Goal: Book appointment/travel/reservation

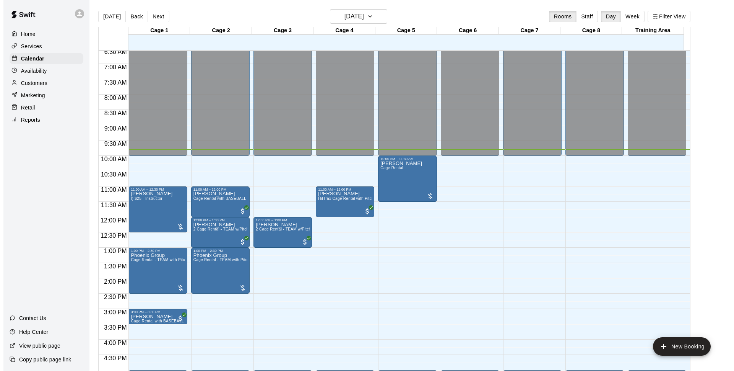
scroll to position [250, 0]
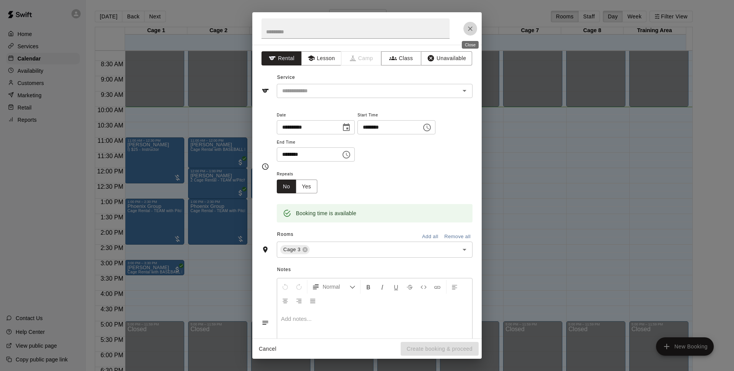
click at [471, 29] on icon "Close" at bounding box center [471, 29] width 8 height 8
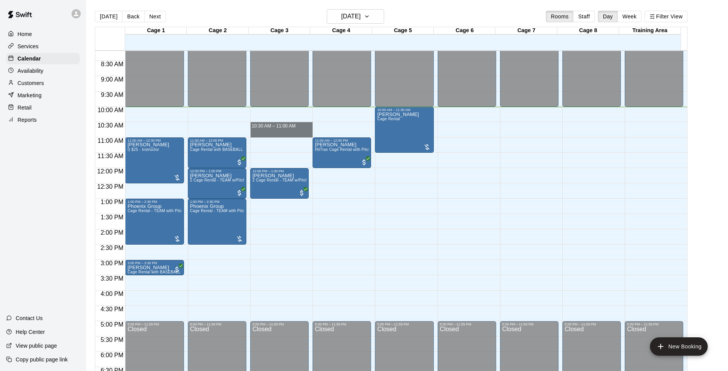
drag, startPoint x: 285, startPoint y: 123, endPoint x: 287, endPoint y: 129, distance: 6.7
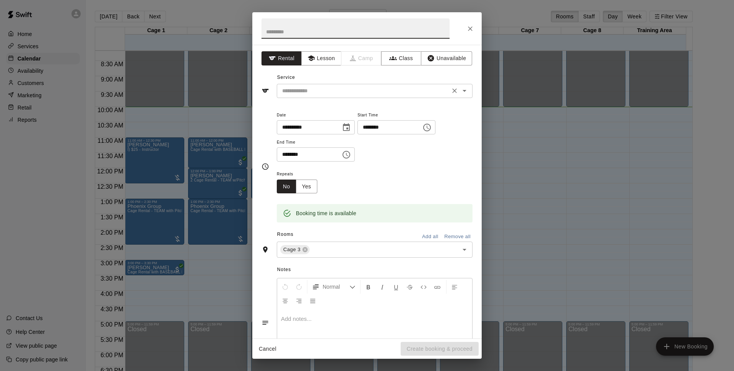
click at [318, 91] on input "text" at bounding box center [363, 91] width 169 height 10
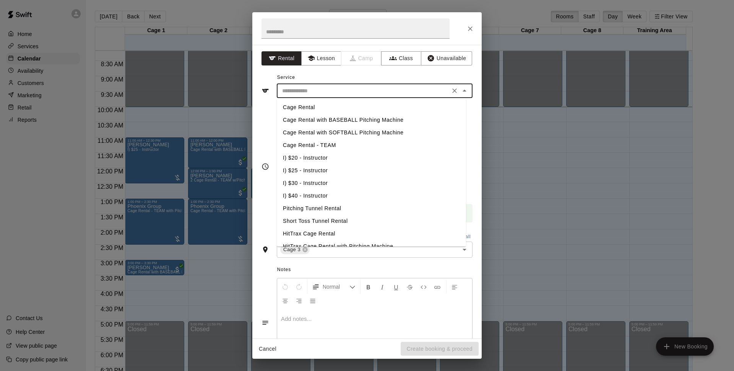
click at [341, 130] on li "Cage Rental with SOFTBALL Pitching Machine" at bounding box center [371, 132] width 189 height 13
type input "**********"
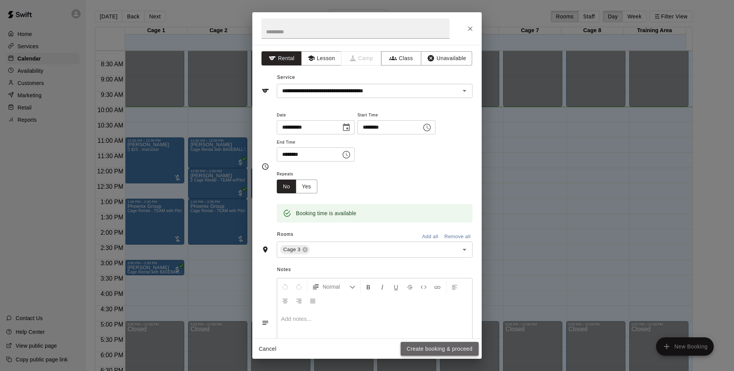
click at [427, 352] on button "Create booking & proceed" at bounding box center [440, 349] width 78 height 14
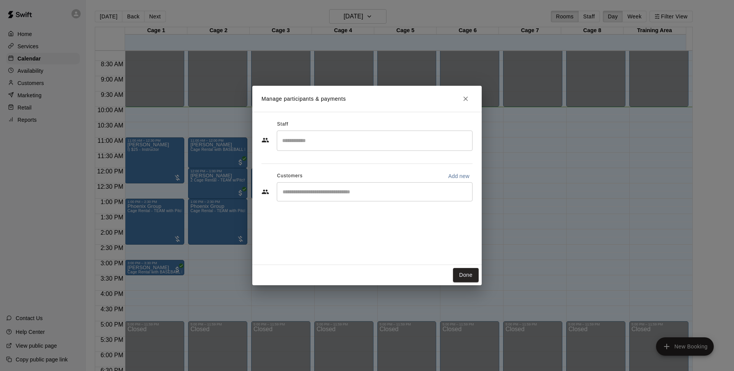
click at [342, 194] on input "Start typing to search customers..." at bounding box center [374, 192] width 189 height 8
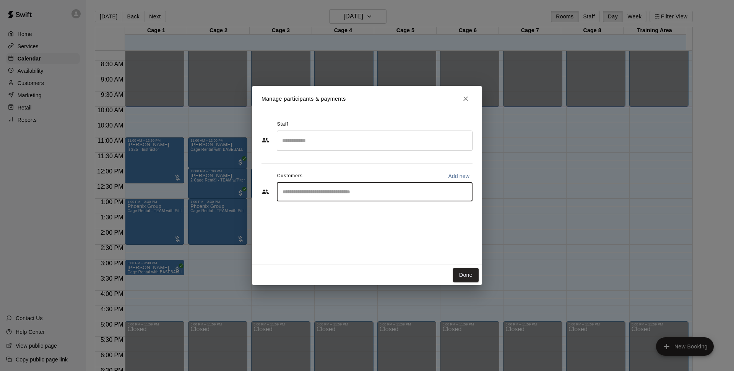
type input "*"
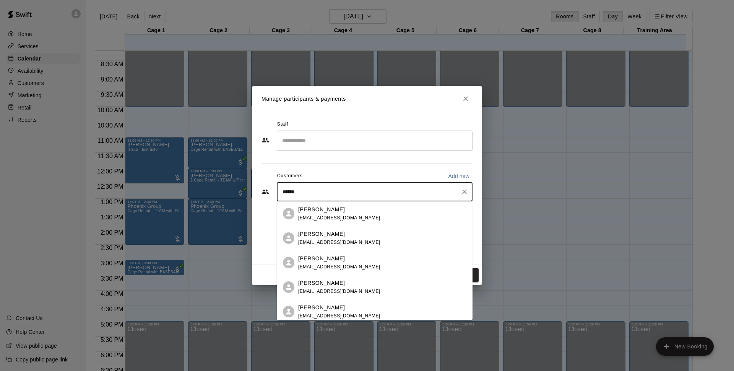
scroll to position [18, 0]
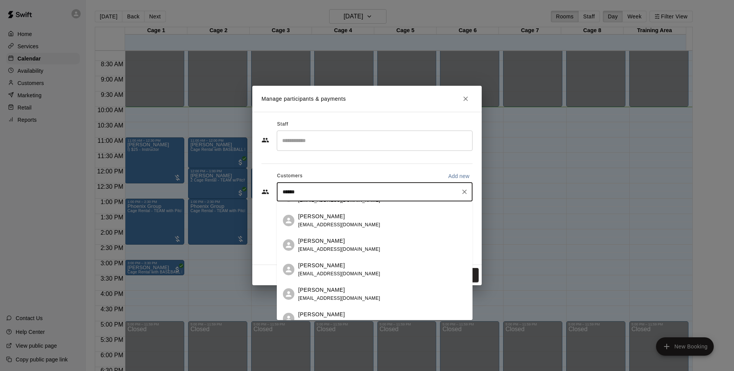
click at [368, 194] on input "*****" at bounding box center [368, 192] width 177 height 8
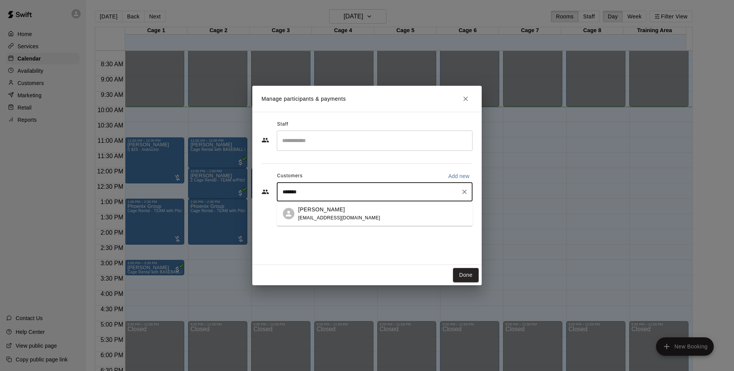
scroll to position [0, 0]
type input "*"
type input "*******"
click at [444, 218] on div "Walk In [EMAIL_ADDRESS][DOMAIN_NAME]" at bounding box center [382, 213] width 168 height 16
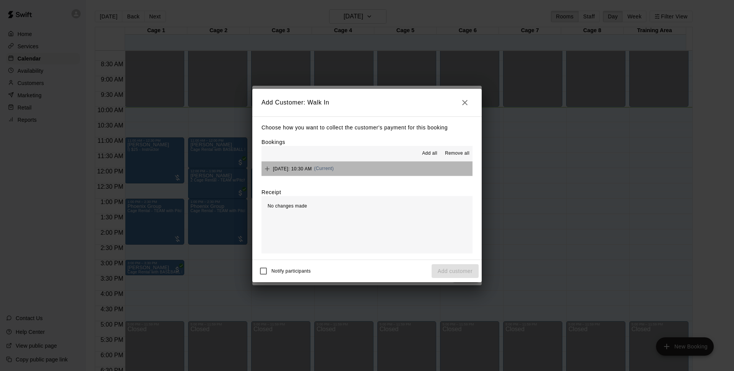
click at [388, 169] on button "[DATE]: 10:30 AM (Current)" at bounding box center [367, 168] width 211 height 14
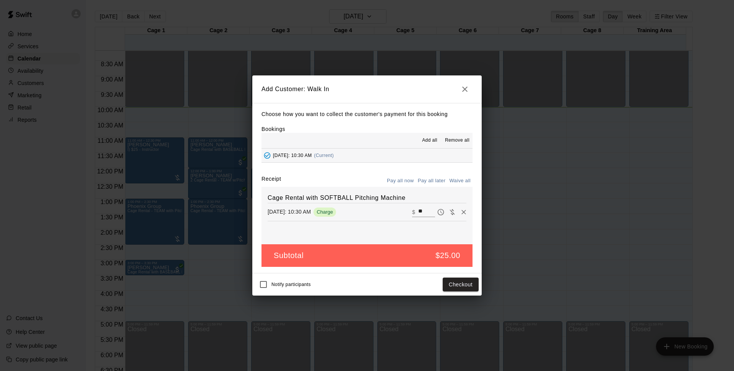
click at [419, 180] on button "Pay all later" at bounding box center [432, 181] width 32 height 12
click at [456, 284] on button "Add customer" at bounding box center [455, 284] width 47 height 14
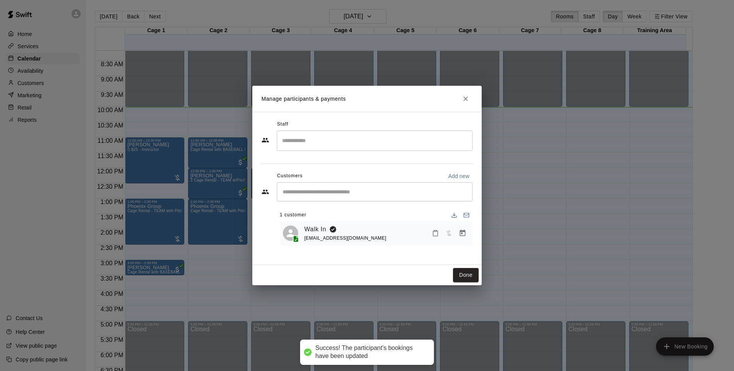
drag, startPoint x: 469, startPoint y: 275, endPoint x: 330, endPoint y: 208, distance: 153.8
click at [468, 275] on button "Done" at bounding box center [466, 275] width 26 height 14
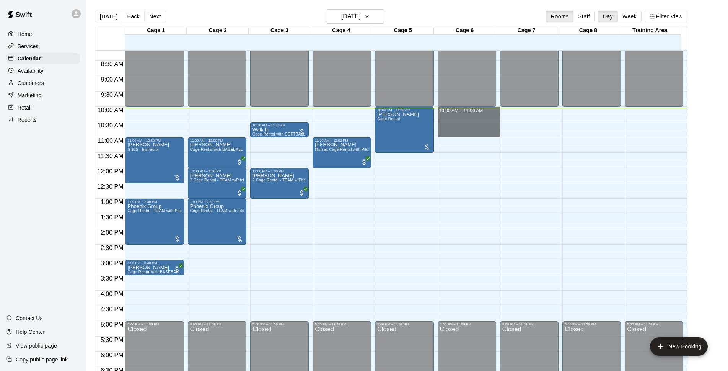
drag, startPoint x: 458, startPoint y: 111, endPoint x: 457, endPoint y: 132, distance: 21.8
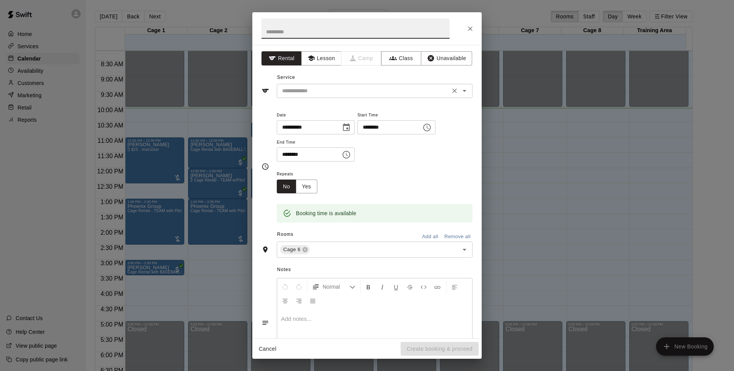
click at [366, 86] on input "text" at bounding box center [363, 91] width 169 height 10
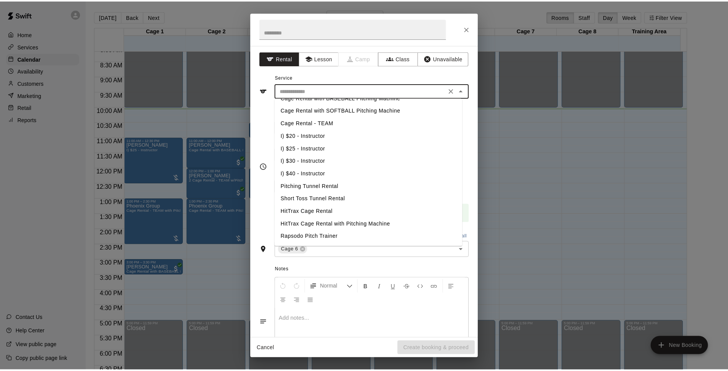
scroll to position [98, 0]
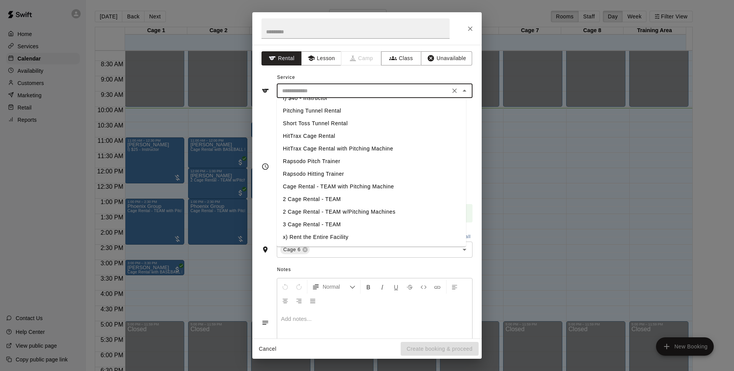
click at [334, 195] on li "2 Cage Rental - TEAM" at bounding box center [371, 199] width 189 height 13
type input "**********"
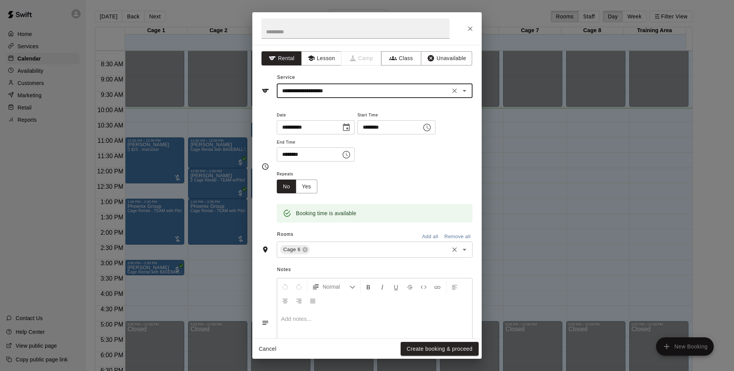
click at [340, 251] on input "text" at bounding box center [379, 250] width 137 height 10
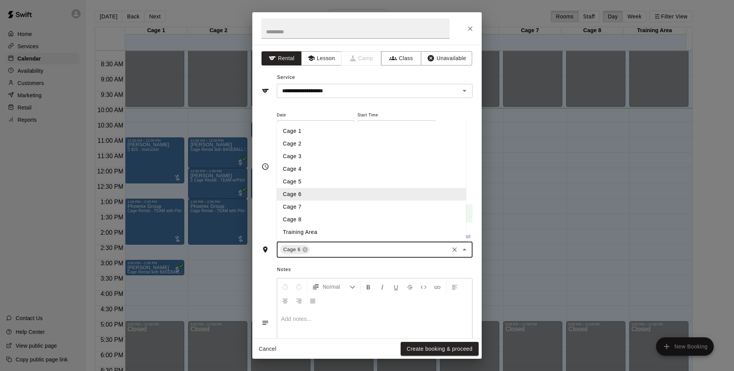
click at [320, 203] on li "Cage 7" at bounding box center [371, 206] width 189 height 13
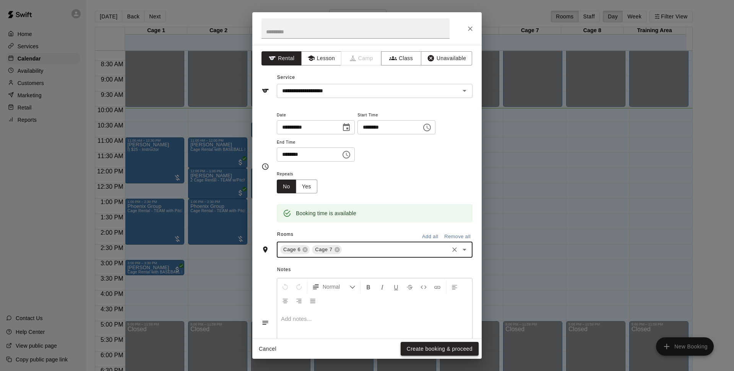
click at [430, 350] on button "Create booking & proceed" at bounding box center [440, 349] width 78 height 14
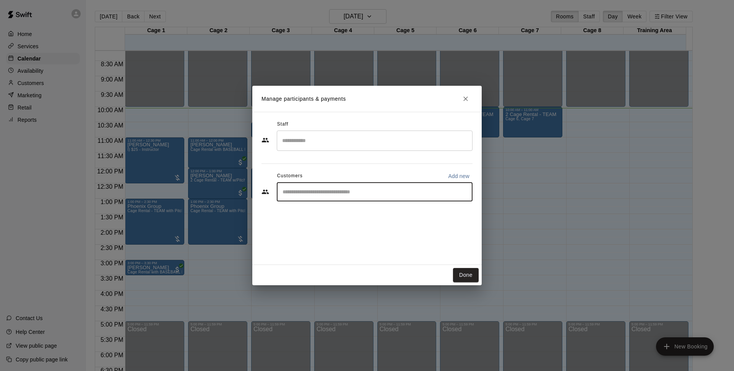
click at [344, 190] on input "Start typing to search customers..." at bounding box center [374, 192] width 189 height 8
type input "******"
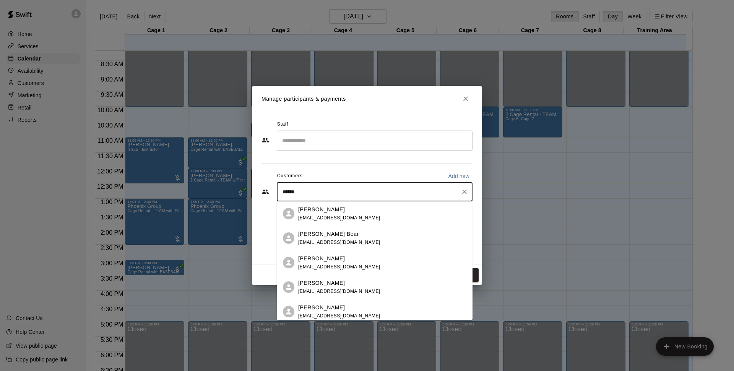
click at [366, 213] on div "[PERSON_NAME] [EMAIL_ADDRESS][DOMAIN_NAME]" at bounding box center [382, 213] width 168 height 16
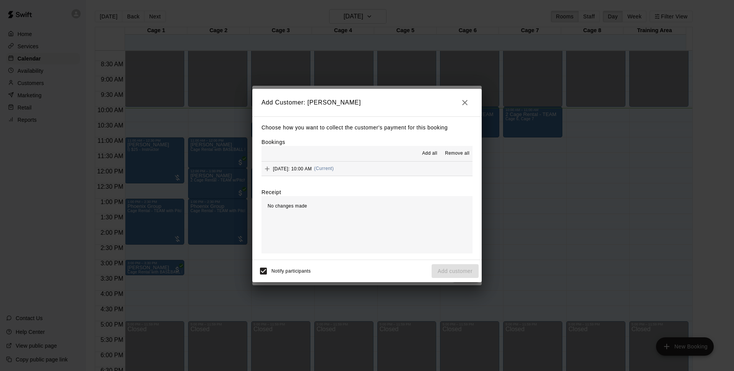
drag, startPoint x: 386, startPoint y: 167, endPoint x: 391, endPoint y: 172, distance: 6.8
click at [387, 171] on button "[DATE]: 10:00 AM (Current)" at bounding box center [367, 168] width 211 height 14
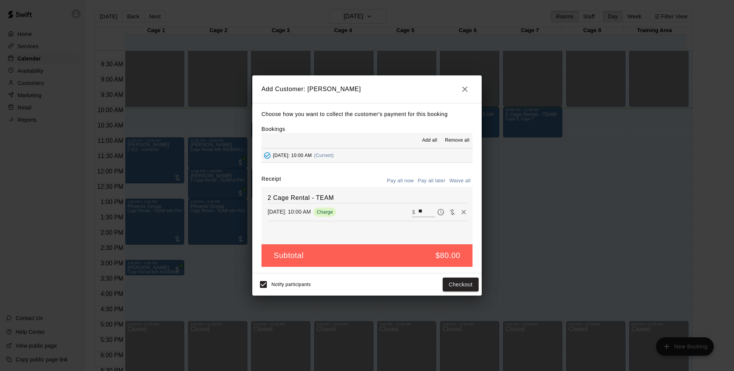
click at [430, 179] on button "Pay all later" at bounding box center [432, 181] width 32 height 12
click at [448, 286] on button "Add customer" at bounding box center [455, 284] width 47 height 14
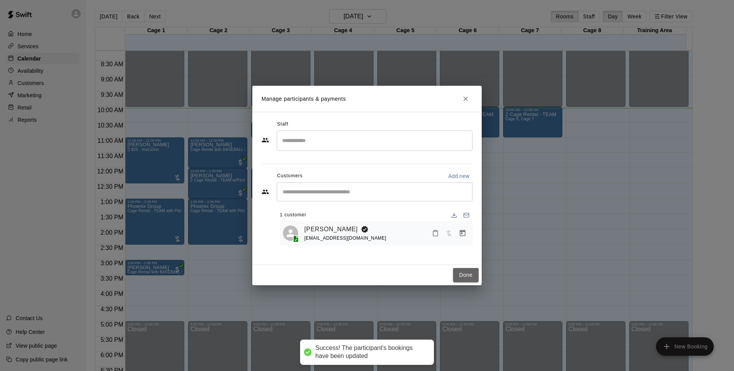
drag, startPoint x: 467, startPoint y: 277, endPoint x: 544, endPoint y: 315, distance: 86.2
click at [467, 277] on button "Done" at bounding box center [466, 275] width 26 height 14
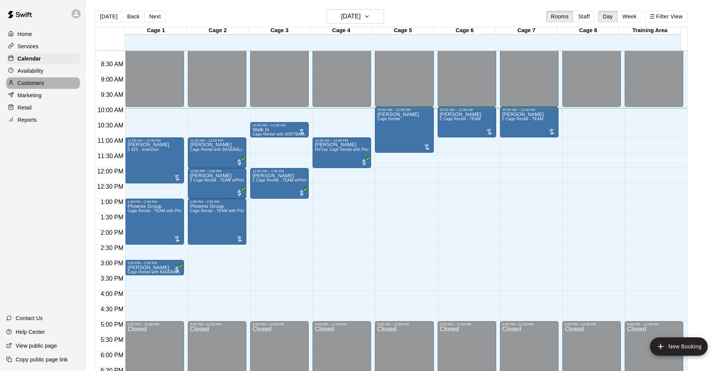
click at [33, 86] on p "Customers" at bounding box center [31, 83] width 26 height 8
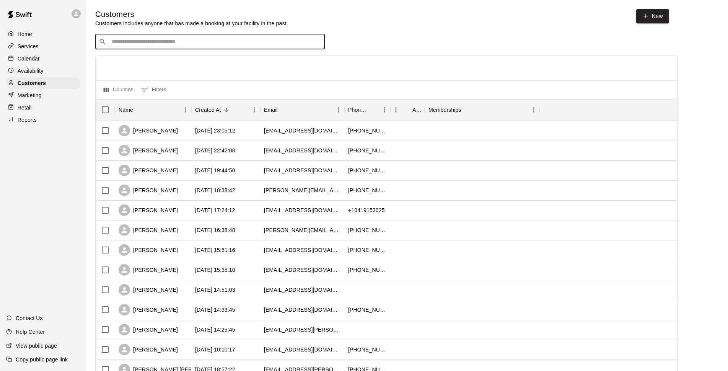
click at [192, 44] on input "Search customers by name or email" at bounding box center [215, 42] width 212 height 8
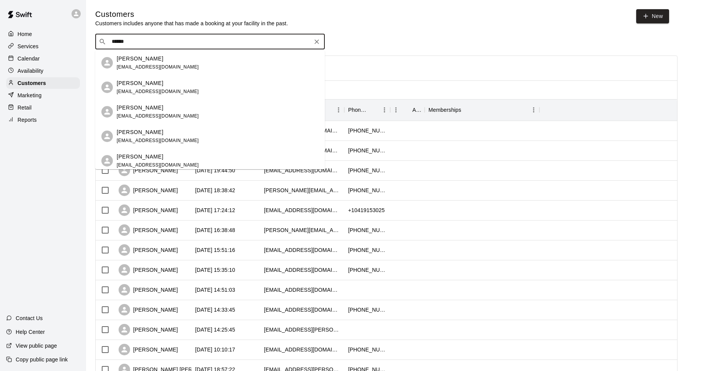
scroll to position [28, 0]
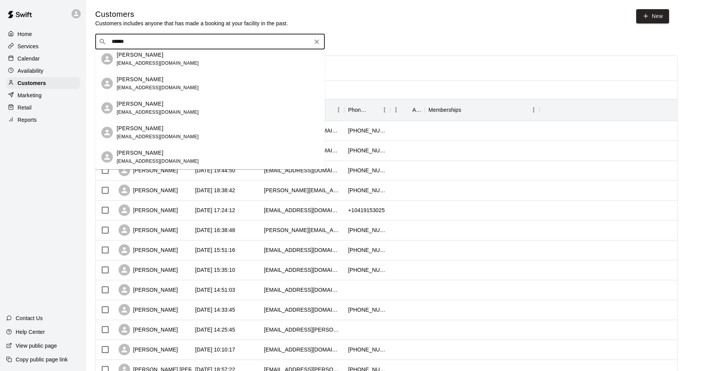
type input "*****"
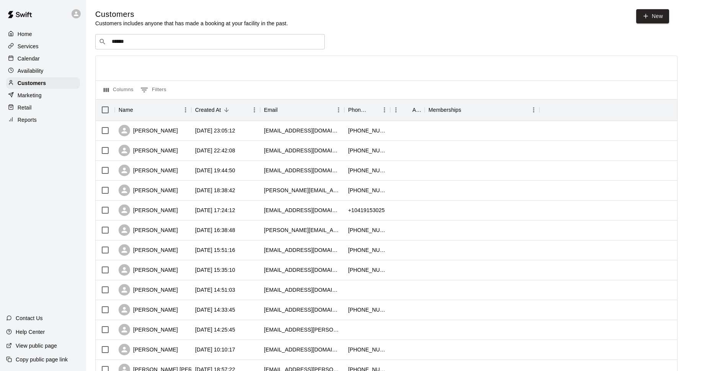
click at [420, 49] on div "​ ***** ​" at bounding box center [386, 41] width 582 height 15
click at [41, 60] on div "Calendar" at bounding box center [43, 58] width 74 height 11
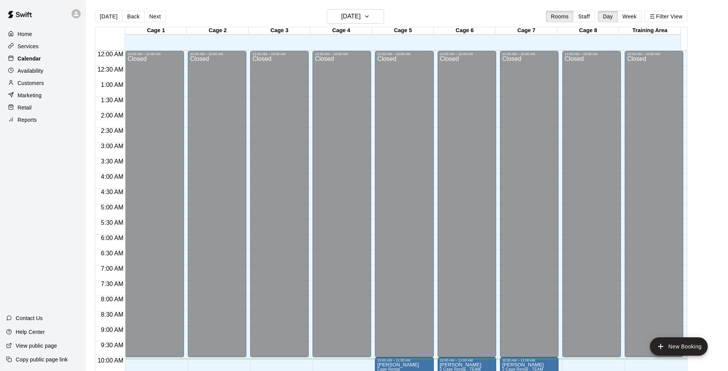
scroll to position [308, 0]
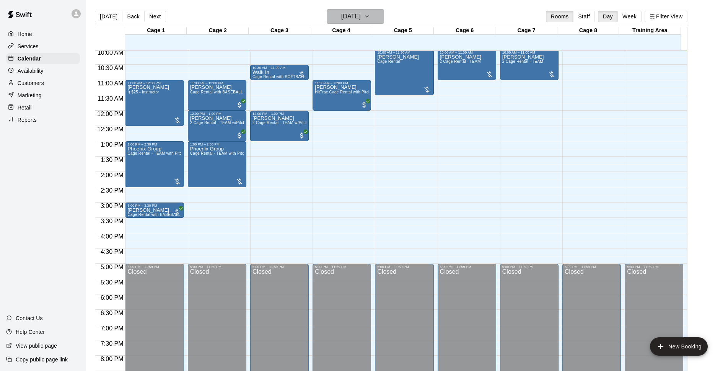
click at [361, 12] on h6 "[DATE]" at bounding box center [351, 16] width 20 height 11
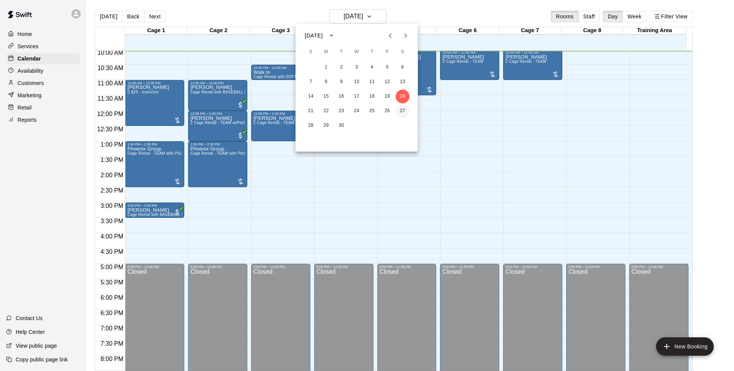
click at [402, 112] on button "27" at bounding box center [403, 111] width 14 height 14
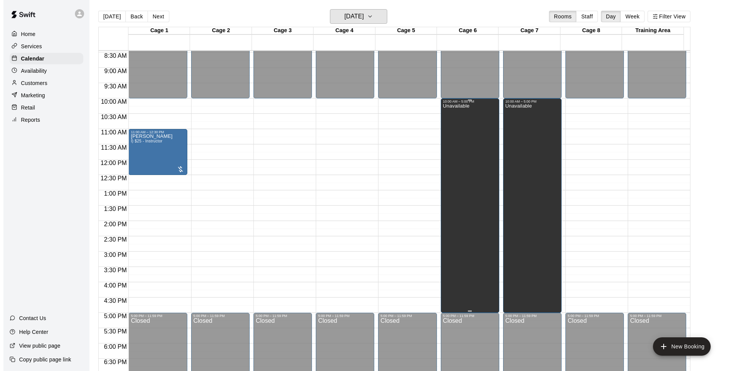
scroll to position [209, 0]
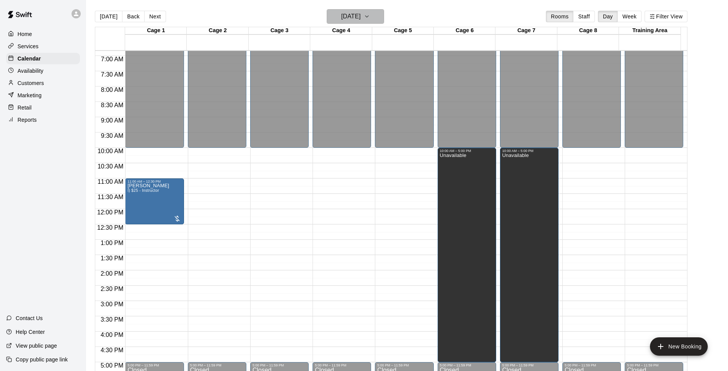
click at [361, 15] on h6 "[DATE]" at bounding box center [351, 16] width 20 height 11
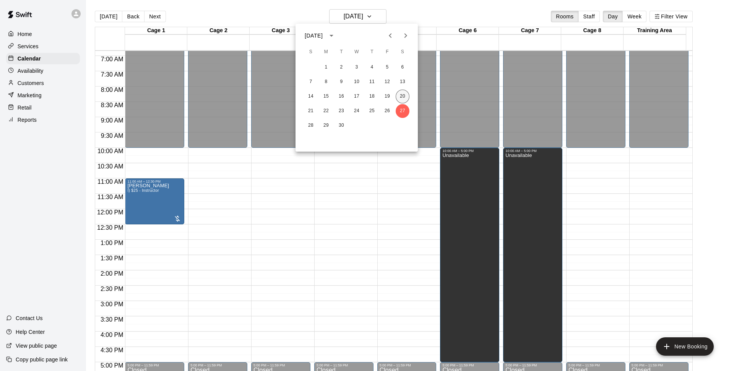
click at [401, 97] on button "20" at bounding box center [403, 97] width 14 height 14
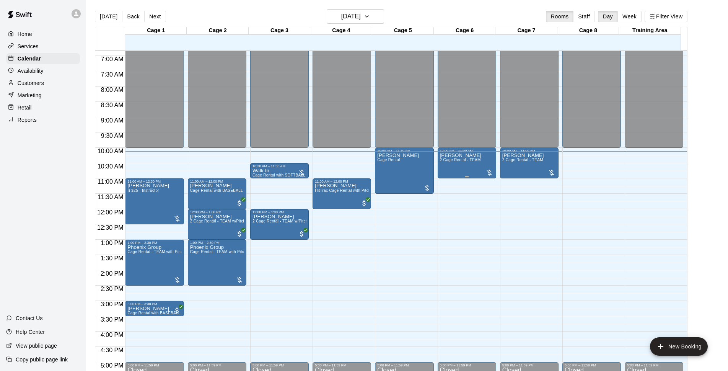
click at [469, 171] on div "[PERSON_NAME] 2 Cage Rental - TEAM" at bounding box center [461, 338] width 42 height 371
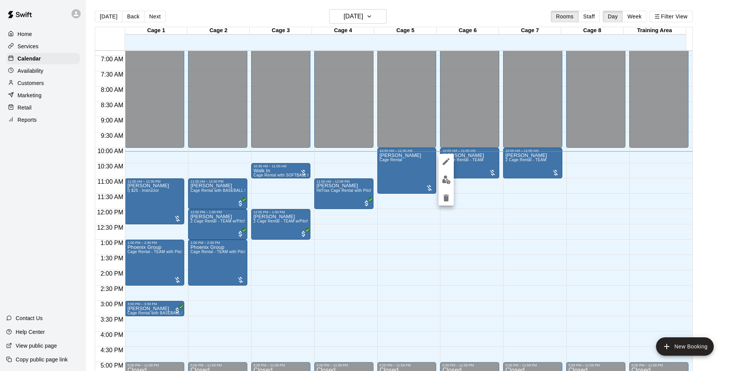
click at [448, 179] on img "edit" at bounding box center [446, 179] width 9 height 9
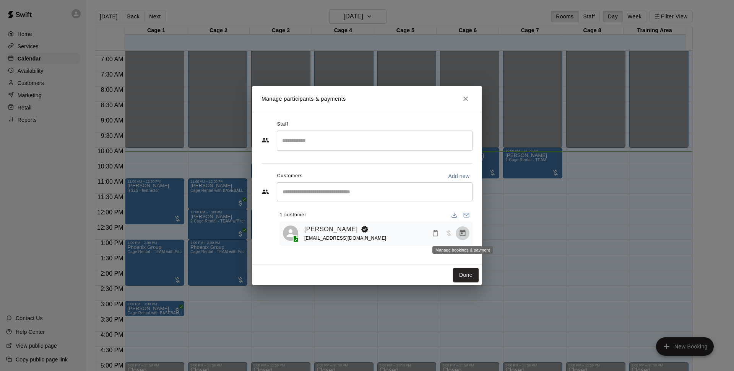
click at [463, 233] on icon "Manage bookings & payment" at bounding box center [463, 233] width 8 height 8
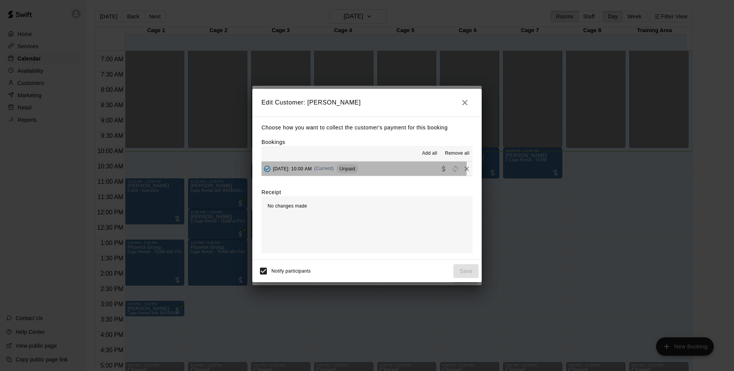
click at [334, 168] on span "(Current)" at bounding box center [324, 168] width 20 height 5
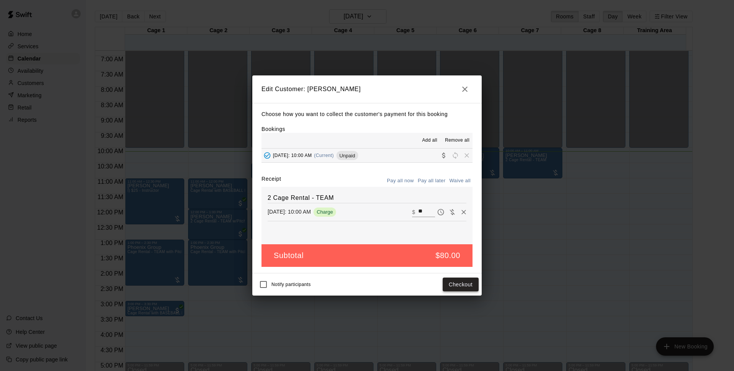
click at [462, 285] on button "Checkout" at bounding box center [461, 284] width 36 height 14
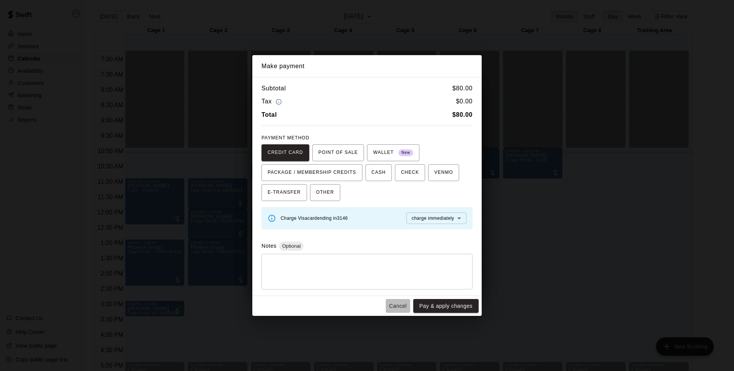
click at [396, 304] on button "Cancel" at bounding box center [398, 306] width 24 height 14
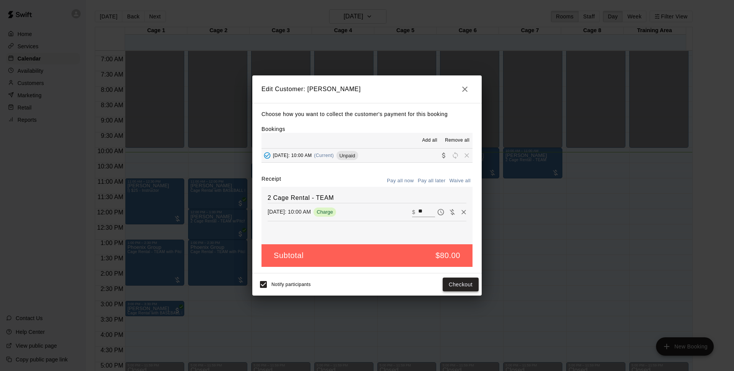
click at [463, 283] on button "Checkout" at bounding box center [461, 284] width 36 height 14
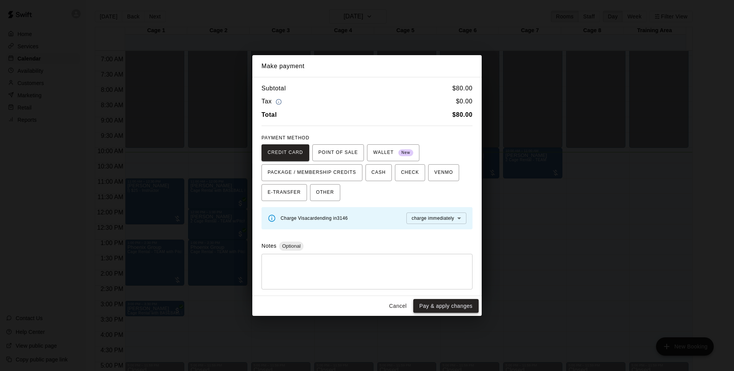
click at [449, 303] on button "Pay & apply changes" at bounding box center [445, 306] width 65 height 14
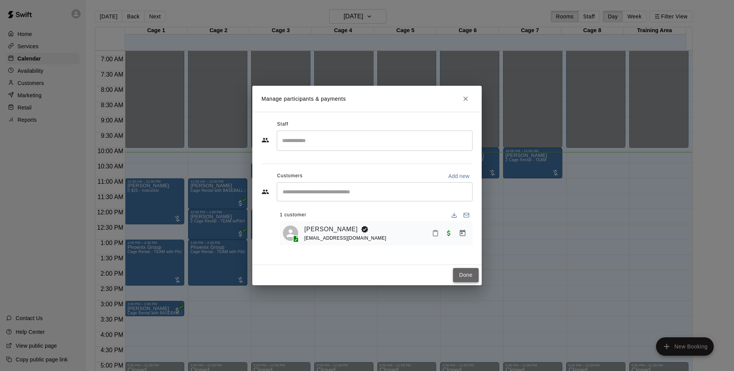
click at [474, 269] on button "Done" at bounding box center [466, 275] width 26 height 14
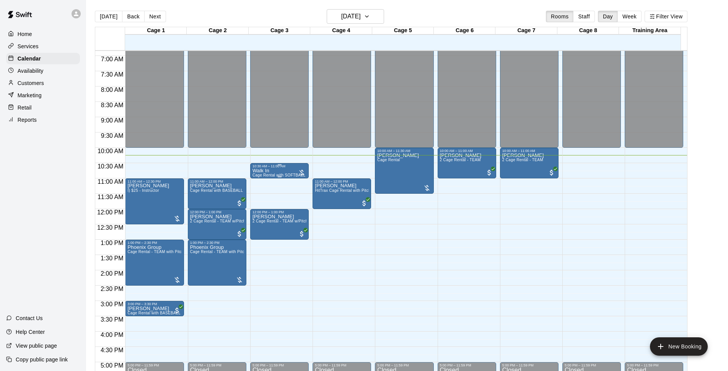
click at [275, 173] on div "Walk In Cage Rental with SOFTBALL Pitching Machine" at bounding box center [279, 353] width 54 height 371
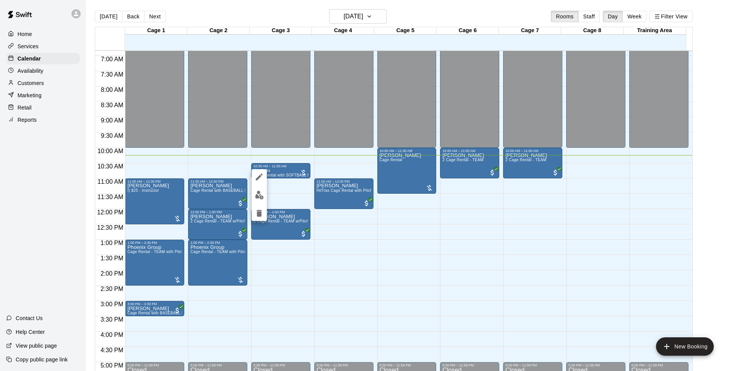
click at [258, 191] on img "edit" at bounding box center [259, 194] width 9 height 9
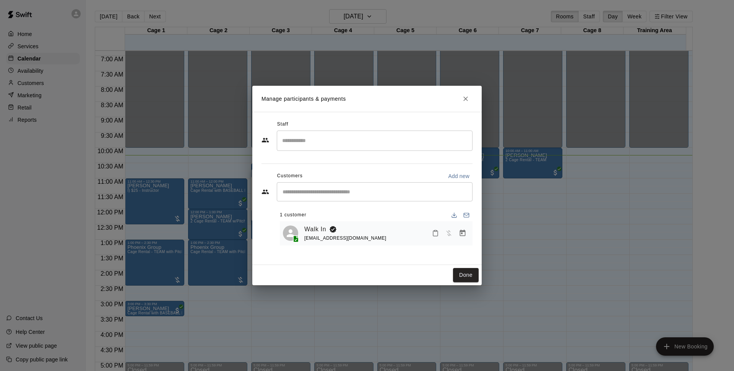
click at [321, 190] on input "Start typing to search customers..." at bounding box center [374, 192] width 189 height 8
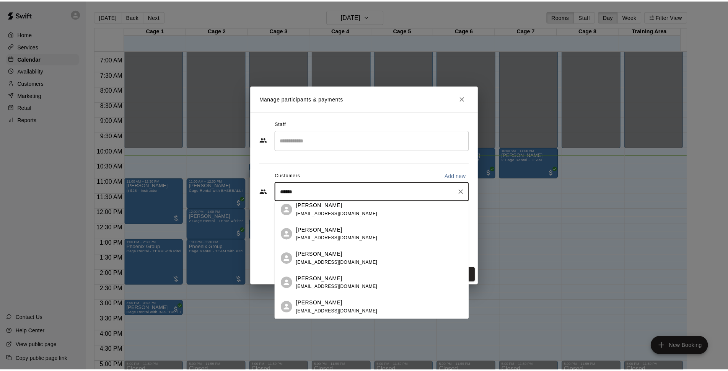
scroll to position [0, 0]
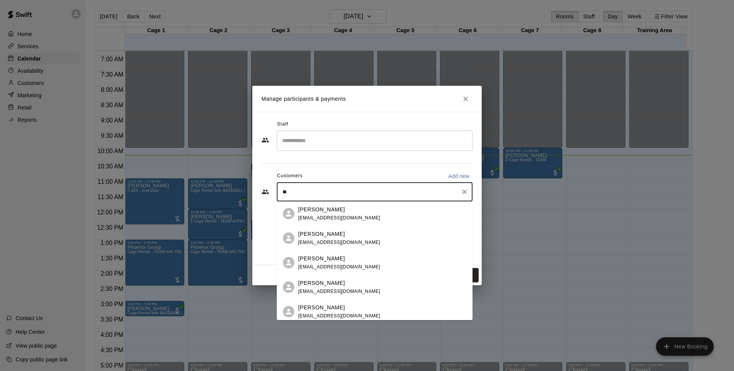
type input "*"
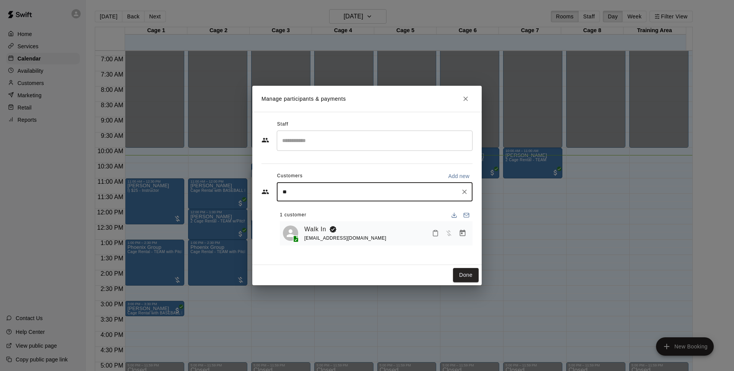
type input "*"
click at [461, 100] on button "Close" at bounding box center [466, 99] width 14 height 14
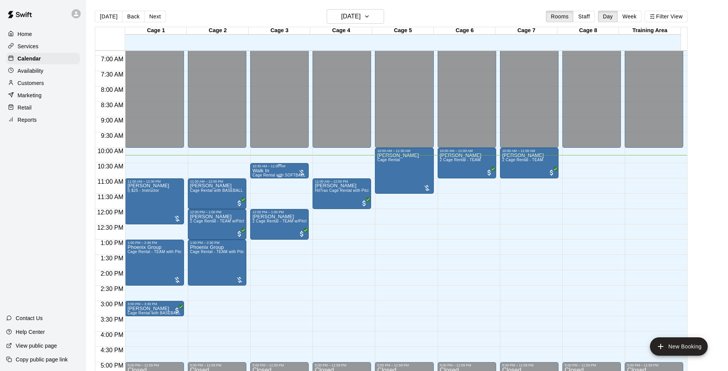
click at [265, 171] on p "Walk In" at bounding box center [279, 171] width 54 height 0
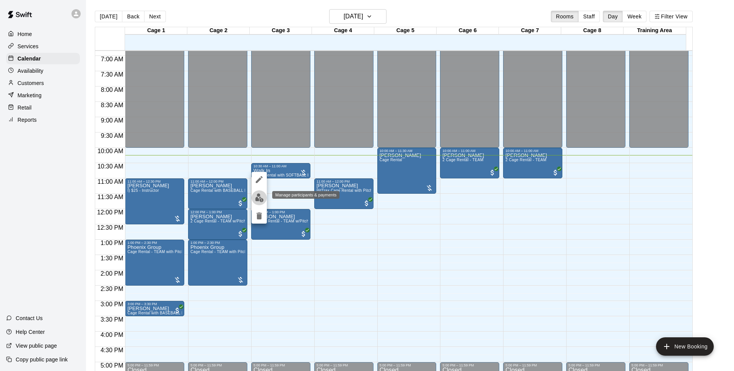
click at [259, 200] on img "edit" at bounding box center [259, 197] width 9 height 9
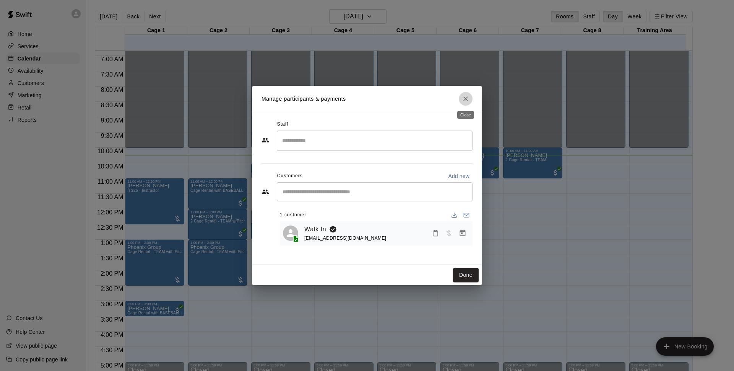
click at [465, 99] on icon "Close" at bounding box center [466, 99] width 8 height 8
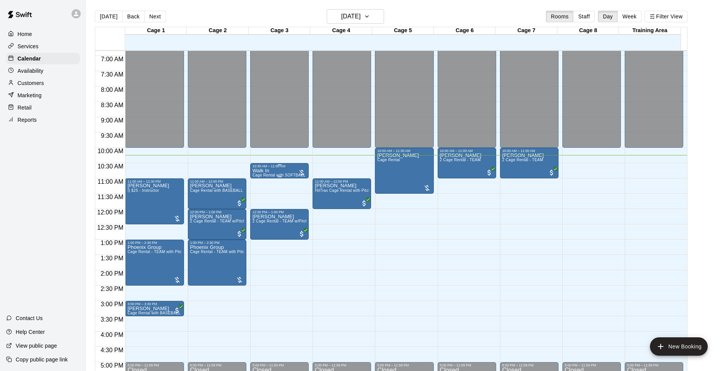
click at [267, 174] on span "Cage Rental with SOFTBALL Pitching Machine" at bounding box center [294, 175] width 85 height 4
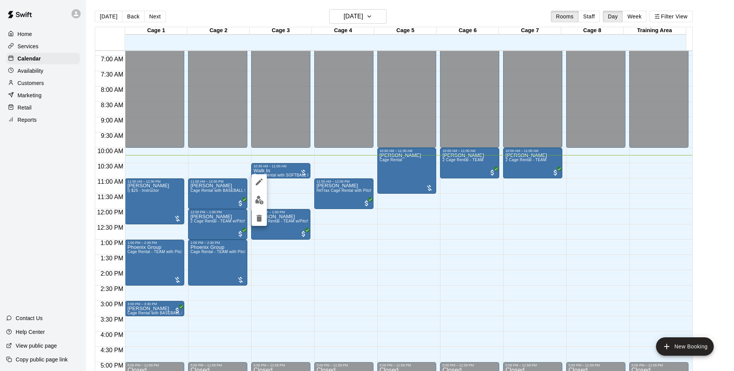
click at [291, 180] on div at bounding box center [367, 185] width 734 height 371
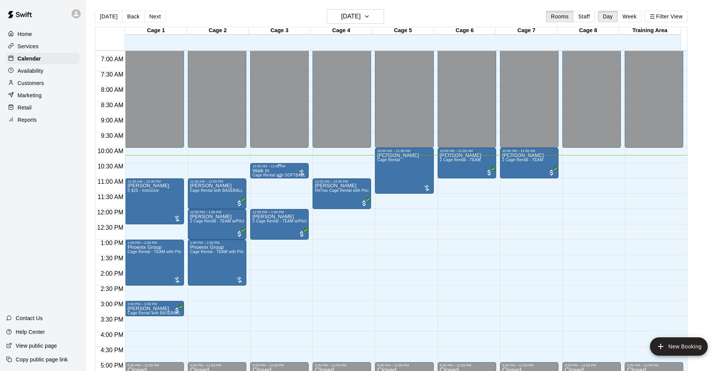
click at [291, 173] on div "Walk In Cage Rental with SOFTBALL Pitching Machine" at bounding box center [279, 353] width 54 height 371
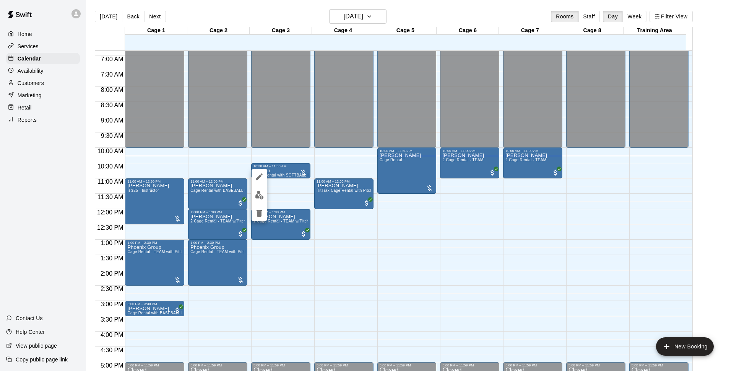
click at [288, 165] on div at bounding box center [367, 185] width 734 height 371
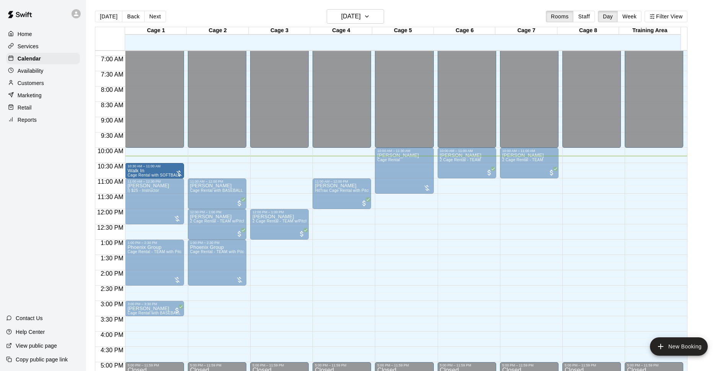
drag, startPoint x: 284, startPoint y: 172, endPoint x: 151, endPoint y: 173, distance: 133.1
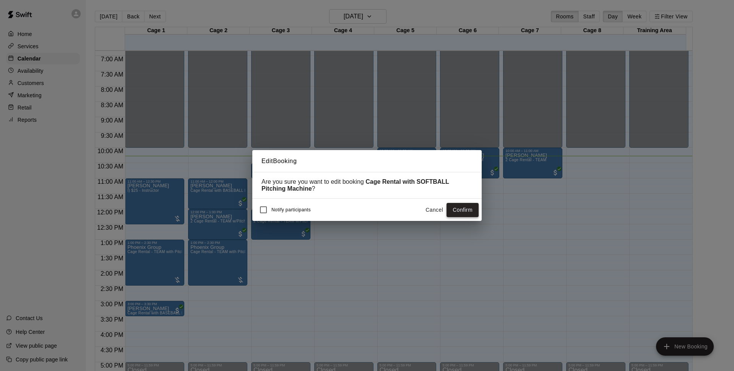
click at [460, 212] on button "Confirm" at bounding box center [463, 210] width 32 height 14
click at [472, 212] on button "Confirm" at bounding box center [463, 210] width 32 height 14
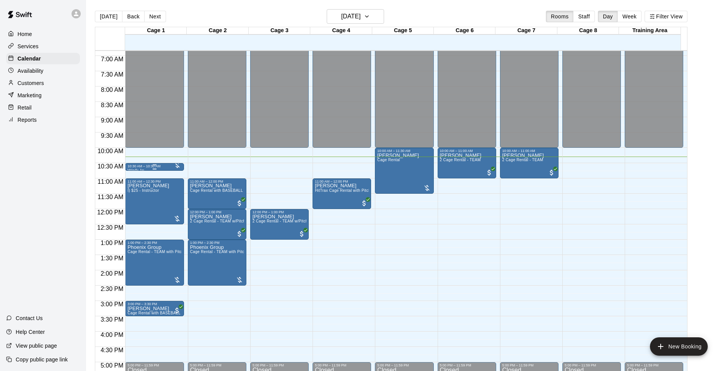
click at [162, 165] on div at bounding box center [154, 164] width 54 height 1
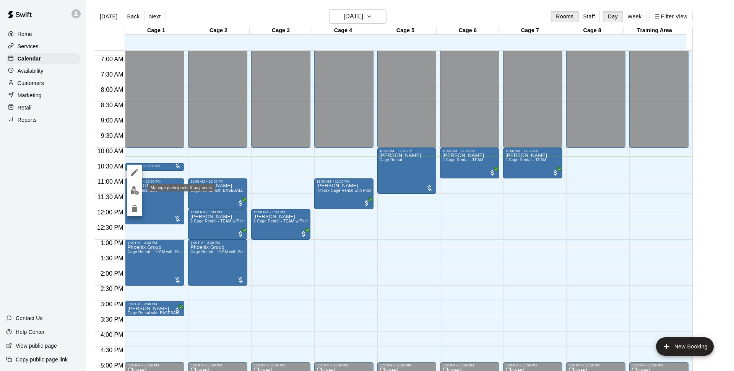
click at [134, 186] on img "edit" at bounding box center [134, 190] width 9 height 9
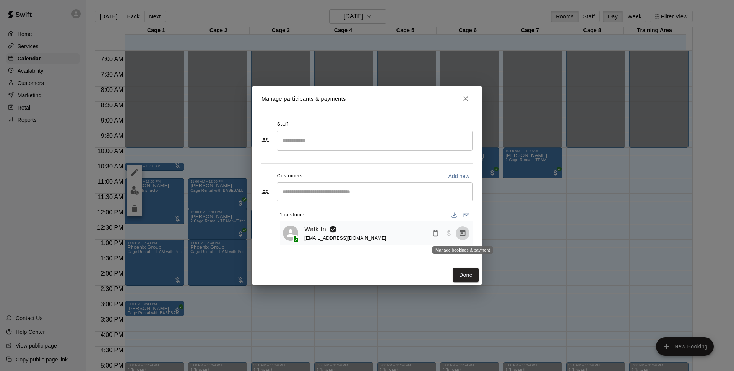
click at [462, 233] on icon "Manage bookings & payment" at bounding box center [463, 233] width 8 height 8
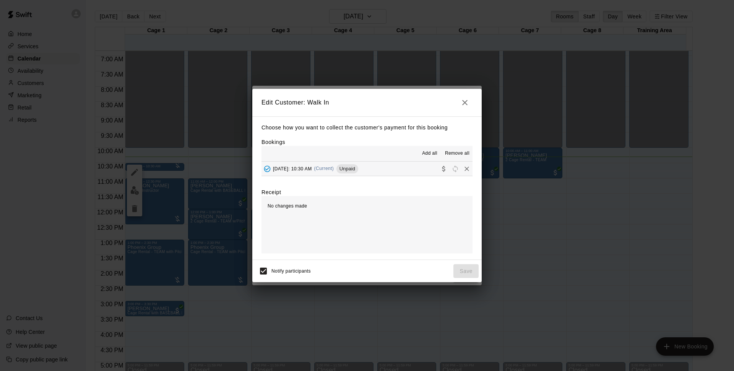
click at [404, 172] on button "[DATE]: 10:30 AM (Current) Unpaid" at bounding box center [367, 168] width 211 height 14
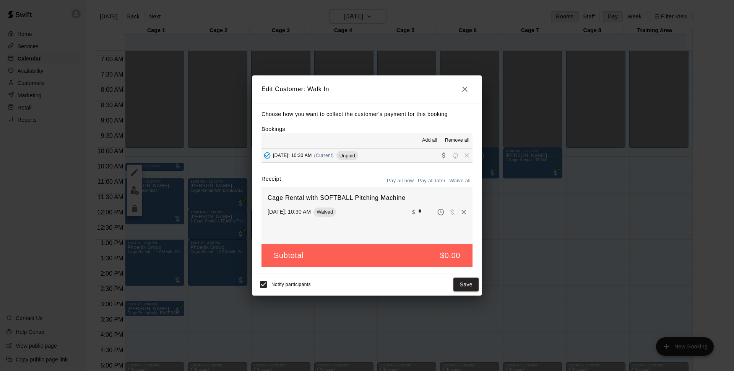
click at [426, 217] on input "*" at bounding box center [426, 212] width 17 height 10
click at [423, 183] on button "Pay all later" at bounding box center [432, 181] width 32 height 12
click at [409, 181] on button "Pay all now" at bounding box center [400, 181] width 31 height 12
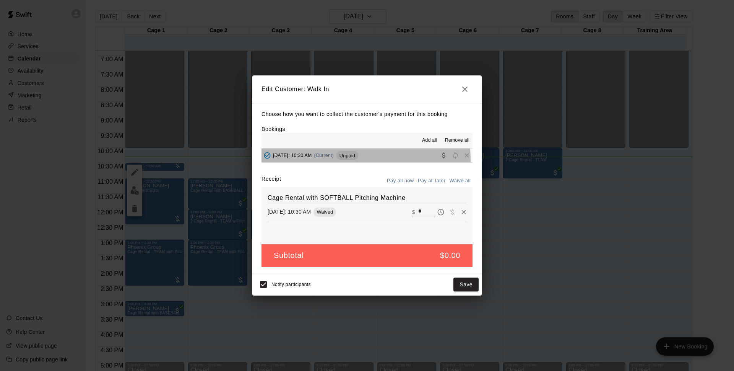
click at [358, 160] on div "[DATE]: 10:30 AM (Current) Unpaid" at bounding box center [310, 155] width 97 height 11
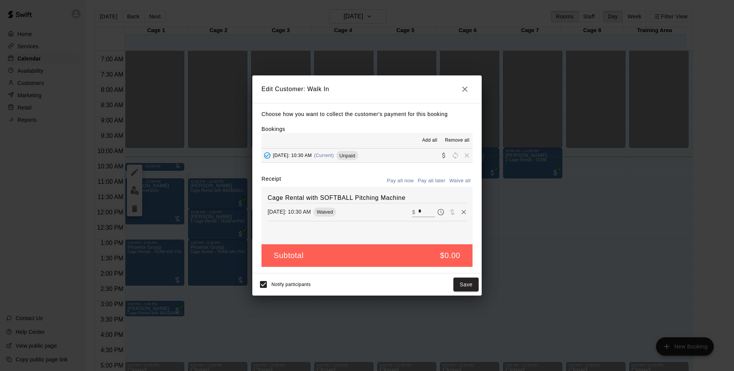
click at [465, 92] on icon "button" at bounding box center [465, 89] width 9 height 9
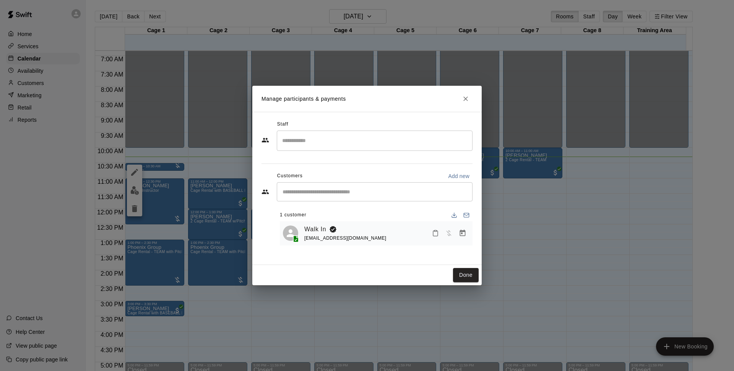
click at [465, 233] on icon "Manage bookings & payment" at bounding box center [463, 232] width 6 height 7
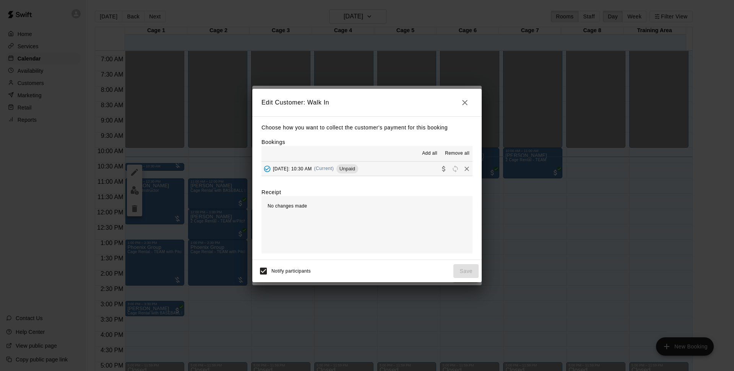
click at [358, 164] on div "[DATE]: 10:30 AM (Current) Unpaid" at bounding box center [310, 168] width 97 height 11
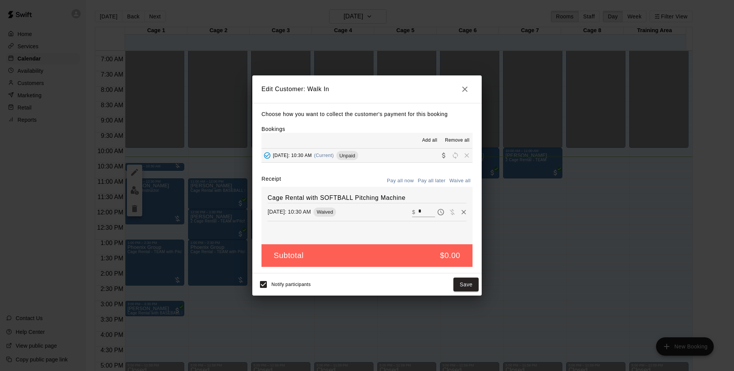
click at [418, 208] on input "*" at bounding box center [426, 212] width 17 height 10
type input "**"
click at [451, 282] on button "Checkout" at bounding box center [461, 284] width 36 height 14
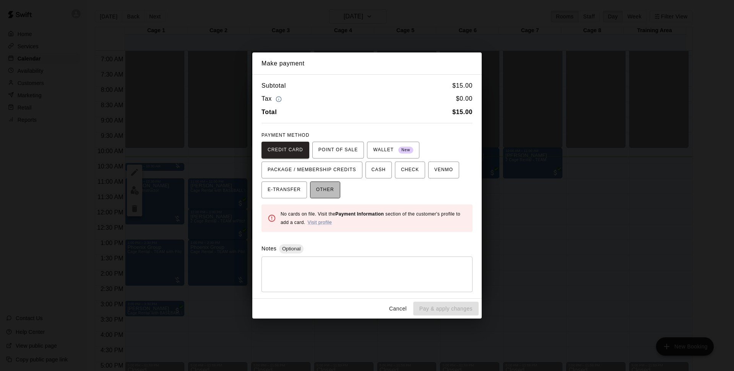
click at [329, 184] on span "OTHER" at bounding box center [325, 190] width 18 height 12
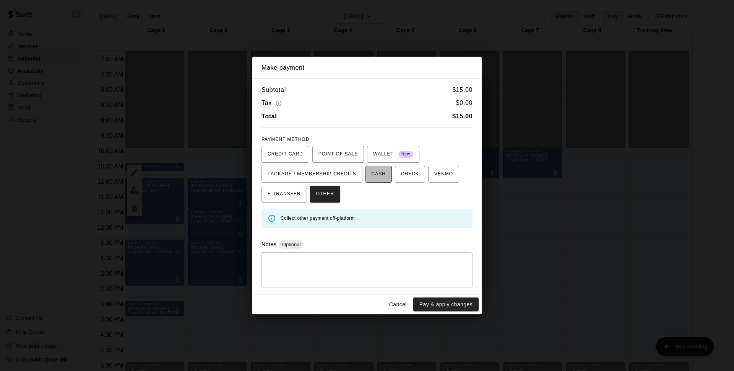
click at [366, 170] on button "CASH" at bounding box center [379, 174] width 26 height 17
click at [431, 306] on button "Pay & apply changes" at bounding box center [445, 304] width 65 height 14
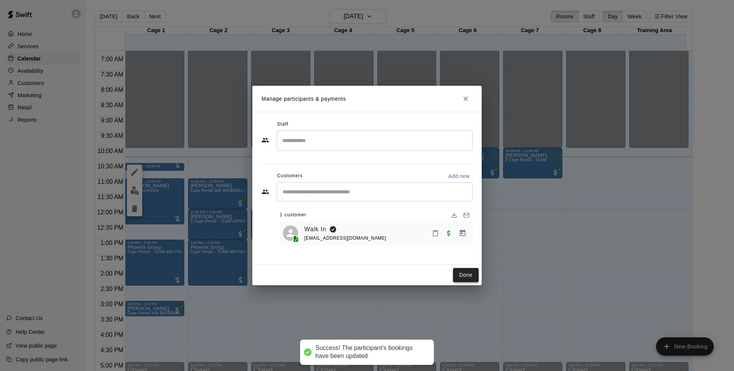
click at [466, 271] on button "Done" at bounding box center [466, 275] width 26 height 14
